Goal: Book appointment/travel/reservation

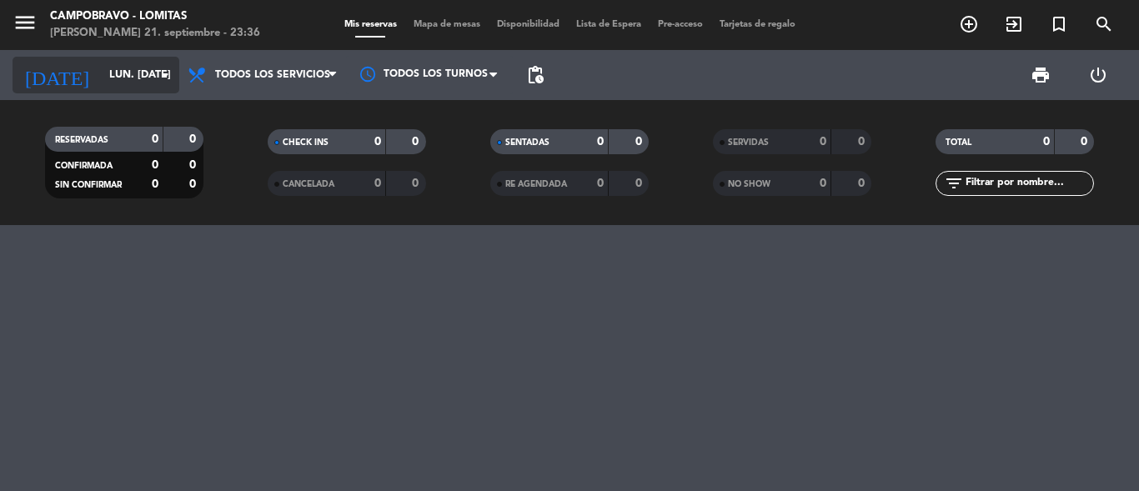
click at [104, 74] on input "lun. [DATE]" at bounding box center [171, 75] width 141 height 28
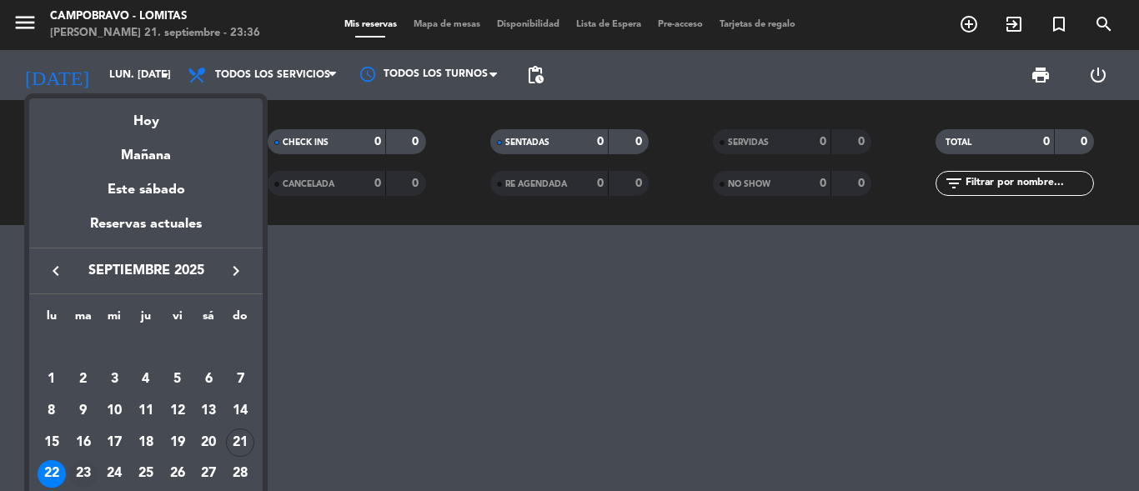
click at [88, 487] on div "23" at bounding box center [83, 474] width 28 height 28
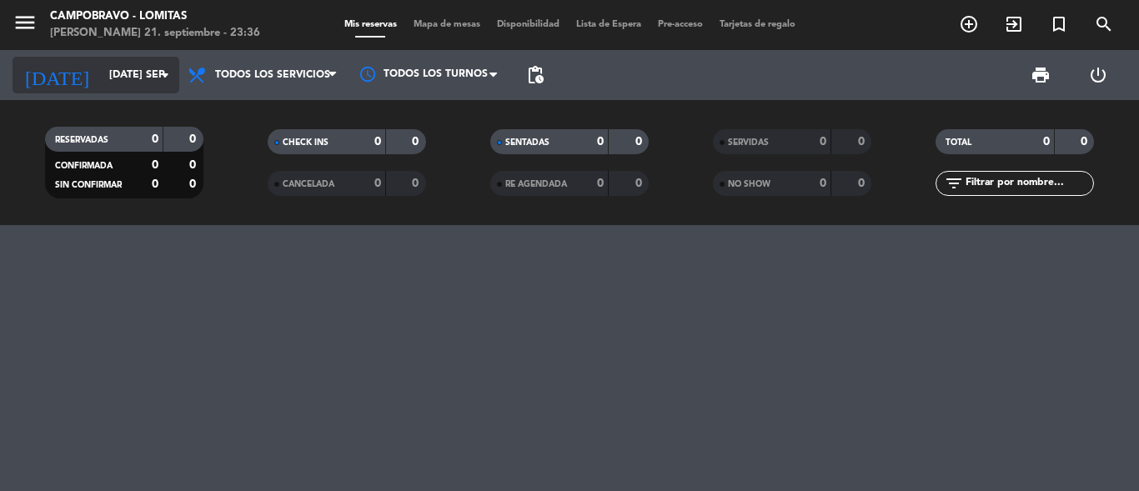
click at [101, 75] on input "[DATE] sep." at bounding box center [171, 75] width 141 height 28
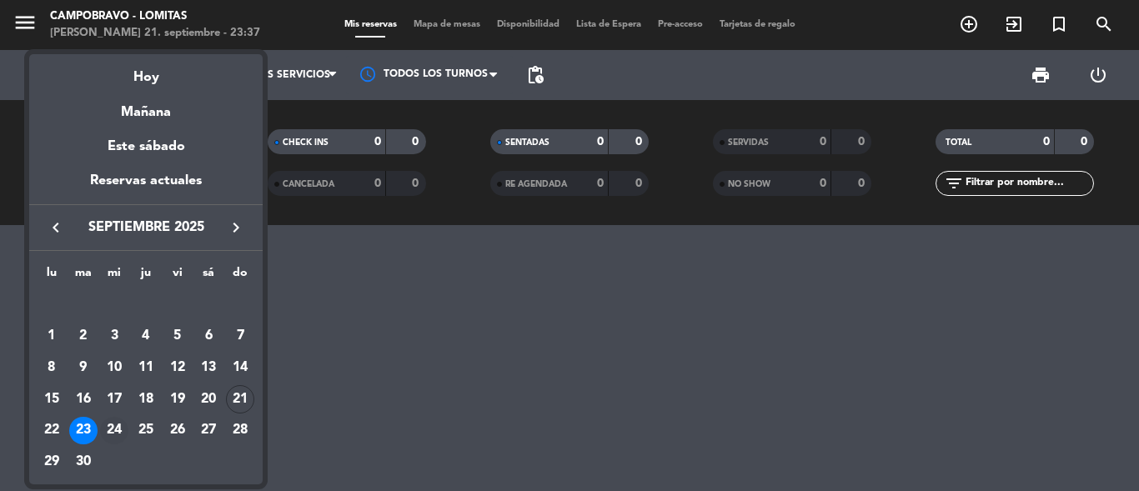
click at [124, 434] on div "24" at bounding box center [114, 431] width 28 height 28
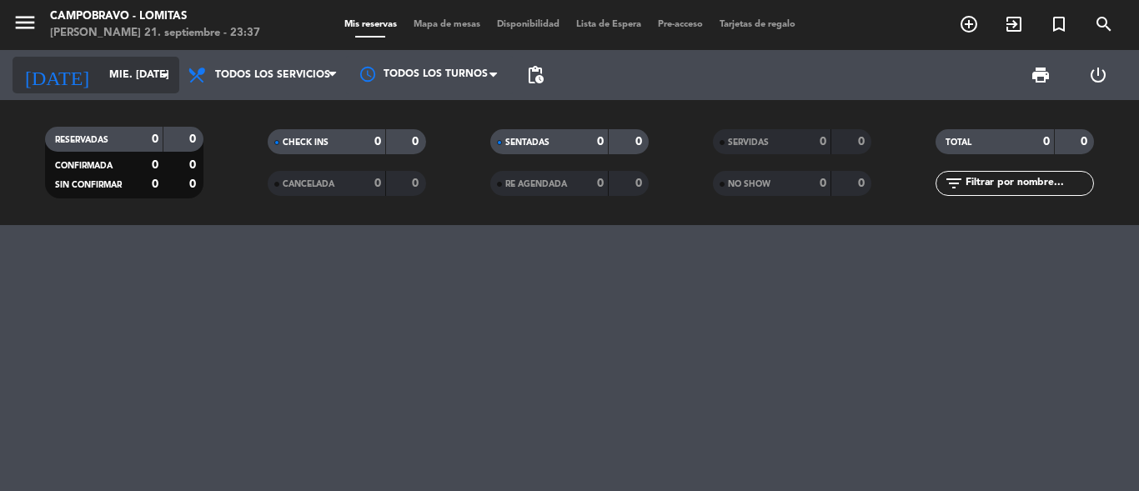
click at [108, 88] on input "mié. [DATE]" at bounding box center [171, 75] width 141 height 28
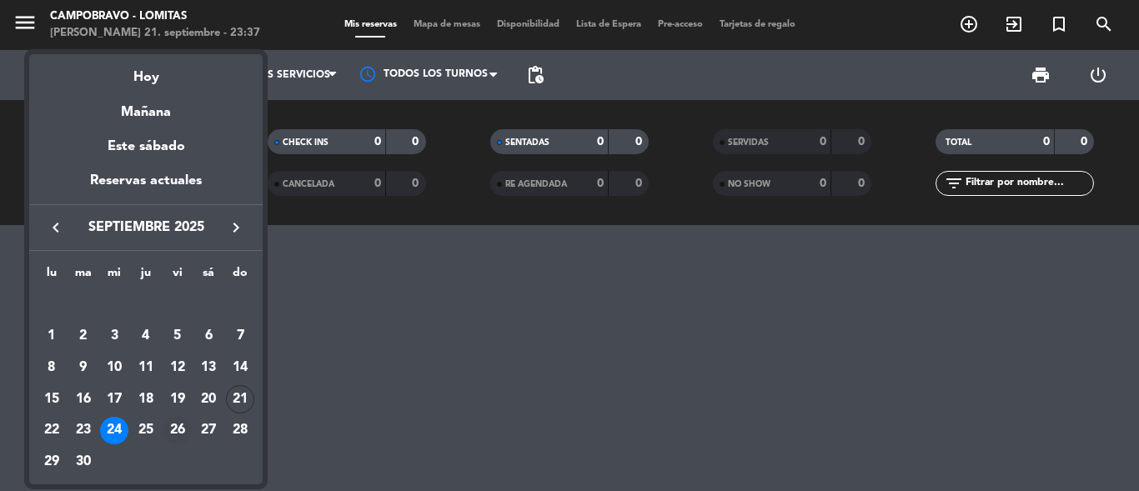
click at [165, 424] on div "26" at bounding box center [177, 431] width 28 height 28
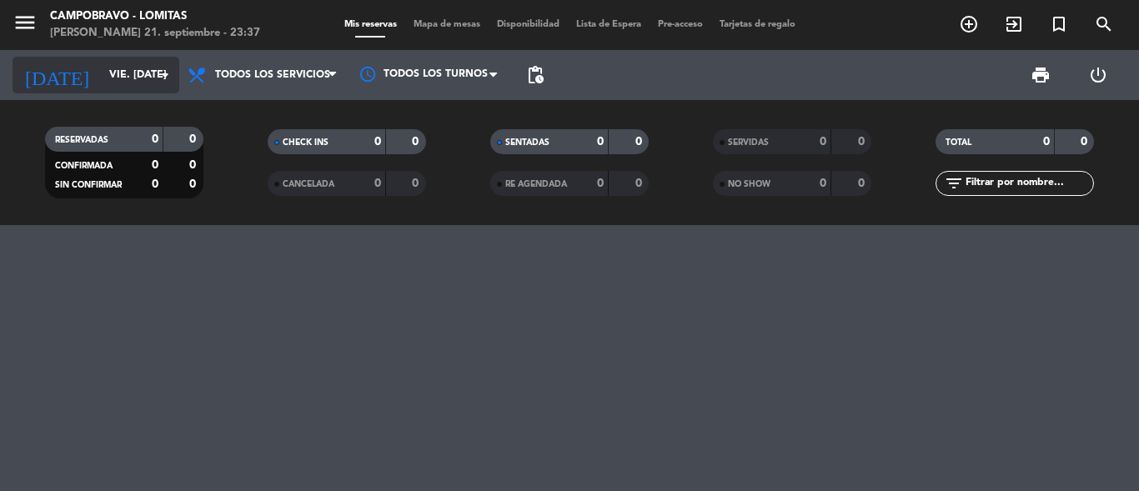
click at [123, 87] on input "vie. [DATE]" at bounding box center [171, 75] width 141 height 28
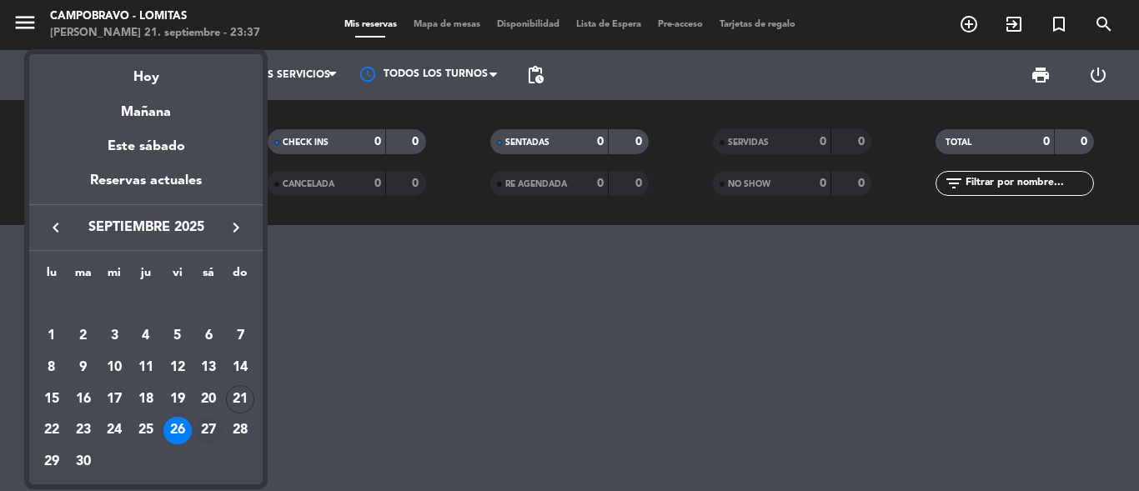
click at [222, 421] on td "27" at bounding box center [209, 431] width 32 height 32
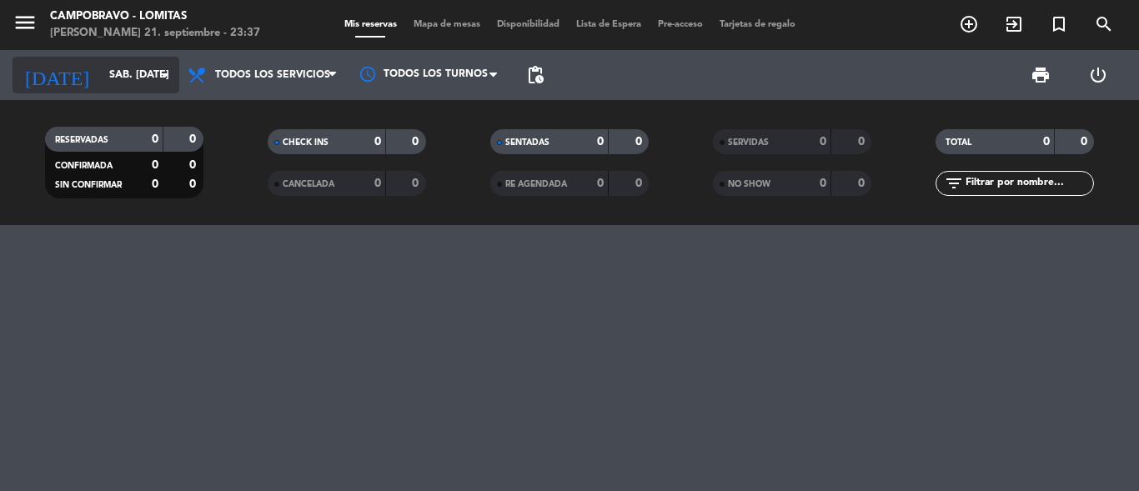
click at [104, 76] on input "sáb. [DATE]" at bounding box center [171, 75] width 141 height 28
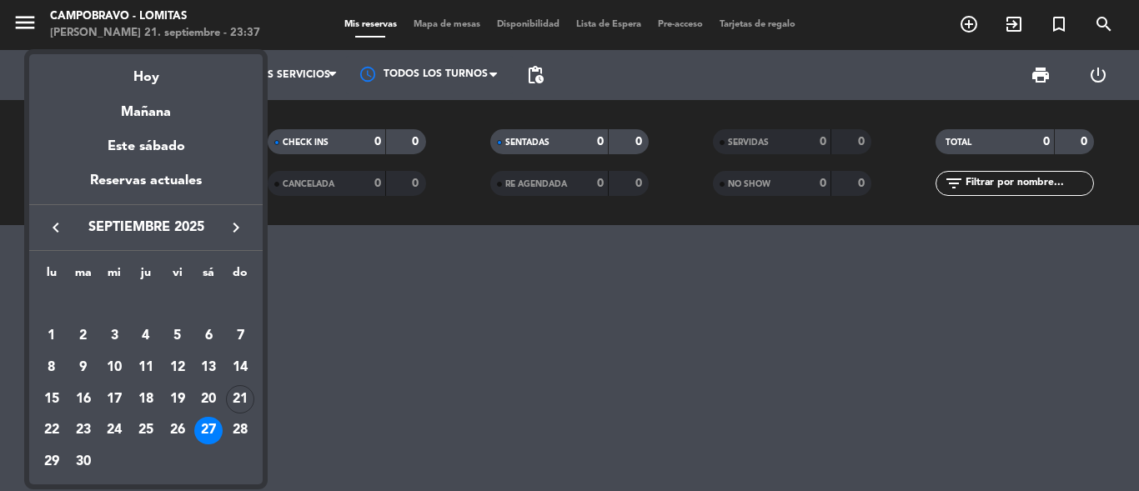
click at [265, 389] on div at bounding box center [569, 245] width 1139 height 491
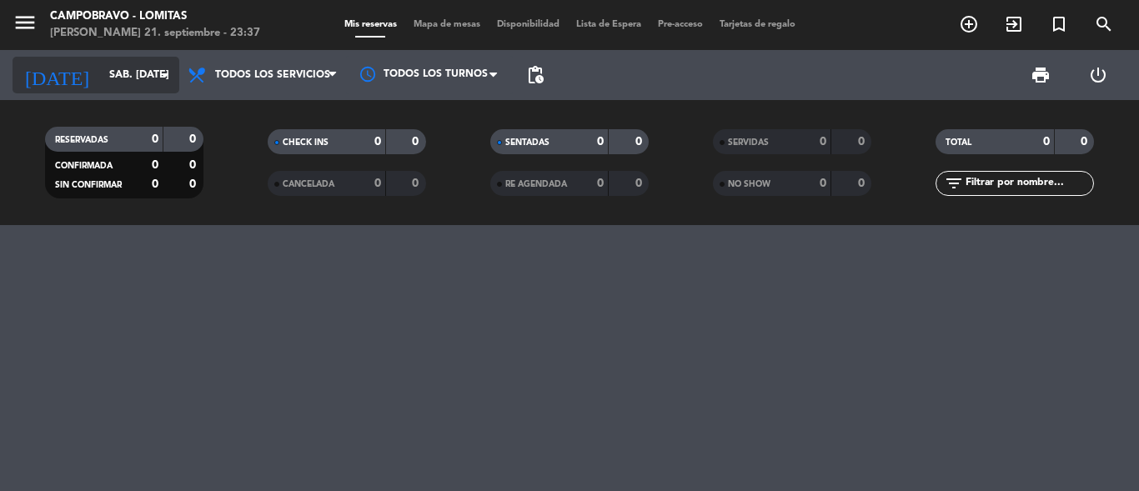
click at [113, 63] on input "sáb. [DATE]" at bounding box center [171, 75] width 141 height 28
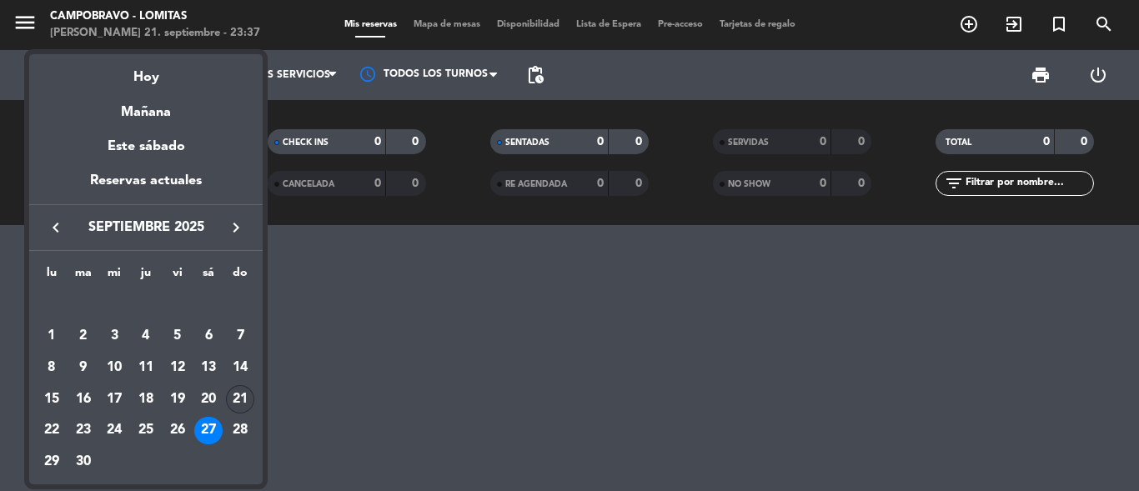
click at [239, 395] on div "21" at bounding box center [240, 399] width 28 height 28
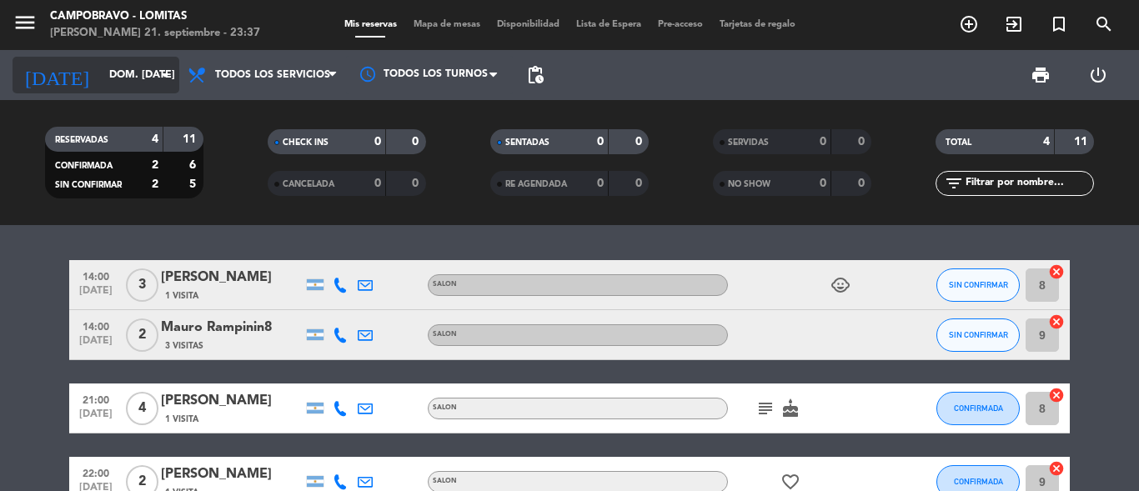
click at [104, 71] on input "dom. [DATE]" at bounding box center [171, 75] width 141 height 28
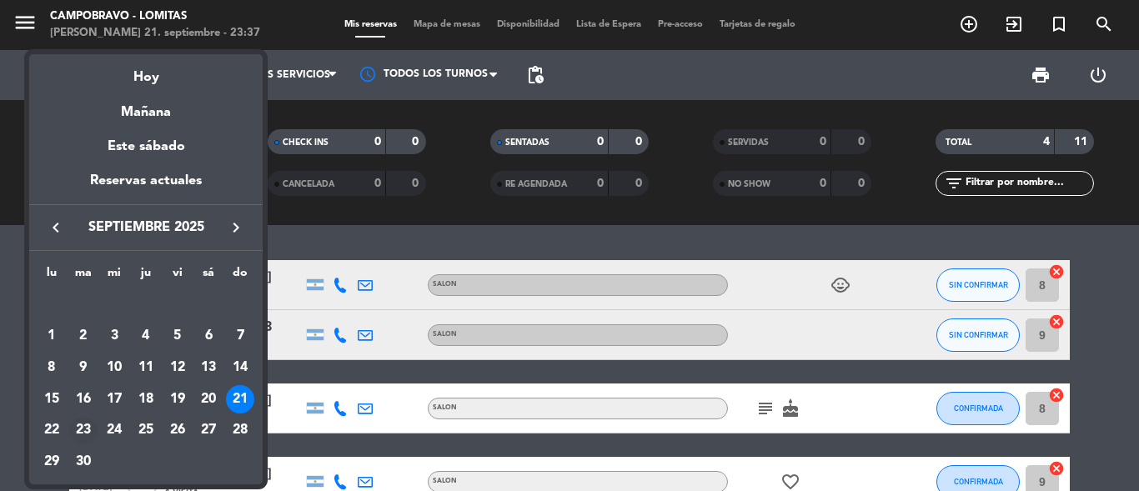
click at [68, 438] on td "23" at bounding box center [84, 431] width 32 height 32
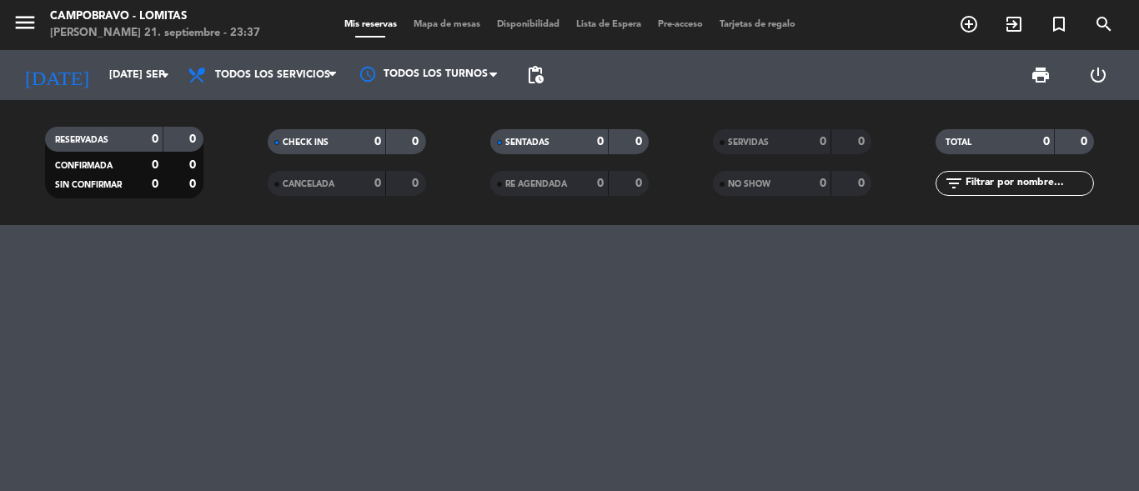
click at [108, 111] on div "RESERVADAS 0 0 CONFIRMADA 0 0 SIN CONFIRMAR 0 0 CHECK INS 0 0 CANCELADA 0 0 SEN…" at bounding box center [569, 162] width 1139 height 125
click at [101, 76] on input "[DATE] sep." at bounding box center [171, 75] width 141 height 28
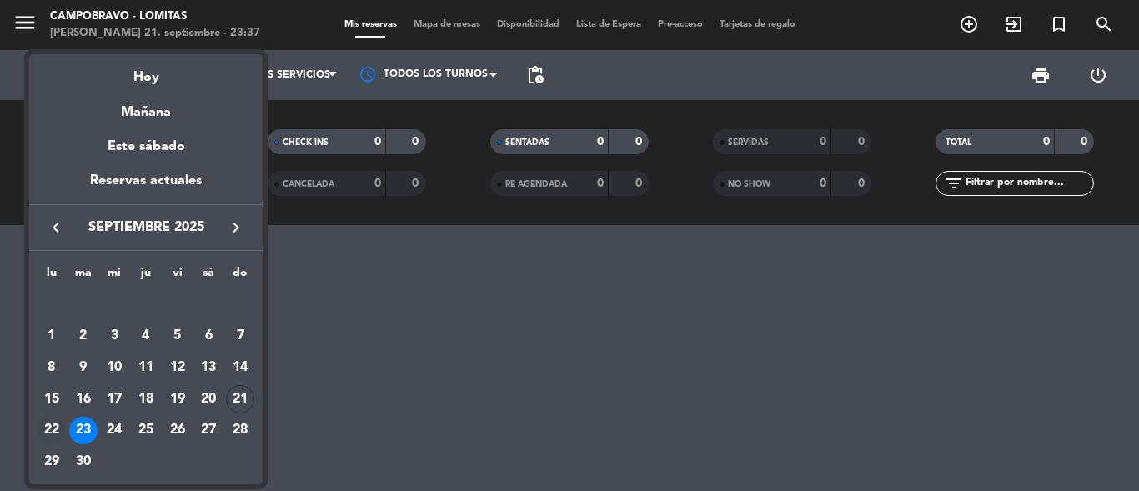
click at [48, 423] on div "22" at bounding box center [52, 431] width 28 height 28
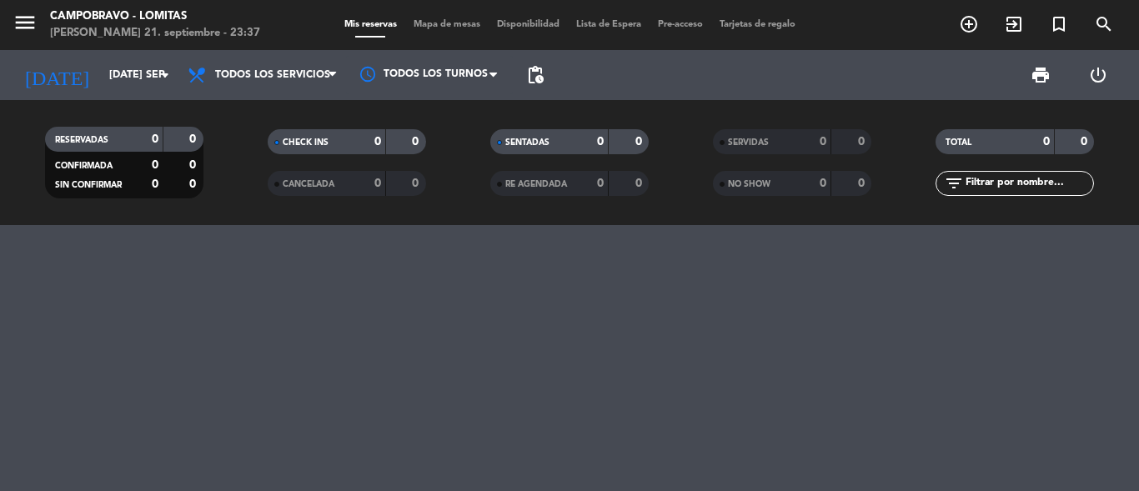
type input "lun. [DATE]"
